Goal: Navigation & Orientation: Understand site structure

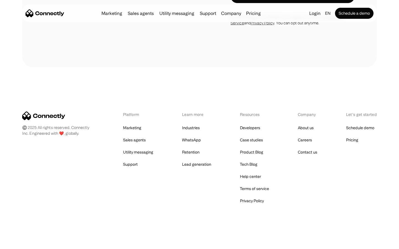
scroll to position [475, 0]
